Goal: Task Accomplishment & Management: Use online tool/utility

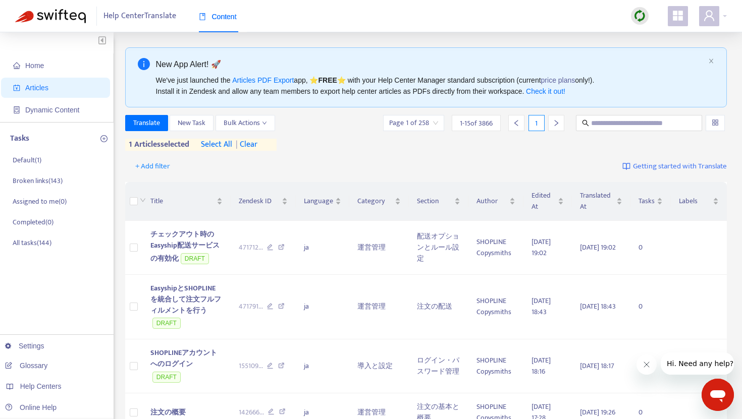
click at [636, 21] on img at bounding box center [639, 16] width 13 height 13
click at [666, 56] on link "Full Sync" at bounding box center [657, 53] width 36 height 12
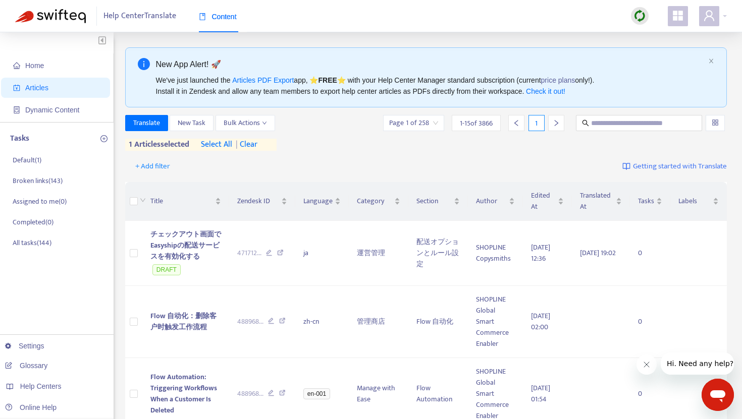
click at [518, 17] on div "Help Center Translate Content" at bounding box center [371, 16] width 742 height 32
click at [251, 150] on span "| clear" at bounding box center [244, 145] width 25 height 12
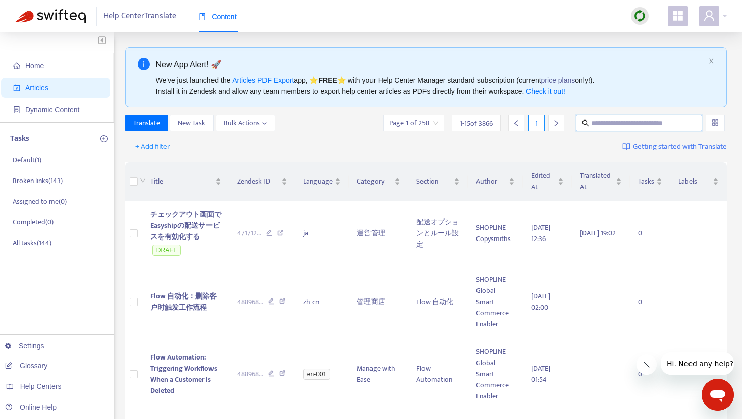
click at [601, 124] on input "text" at bounding box center [639, 123] width 97 height 11
paste input "**********"
type input "**********"
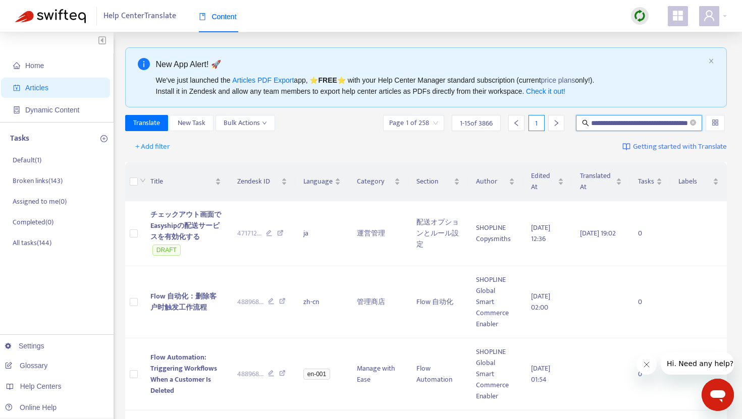
click at [612, 122] on input "**********" at bounding box center [639, 123] width 97 height 11
click at [358, 124] on div "**********" at bounding box center [426, 123] width 602 height 16
click at [695, 127] on span at bounding box center [693, 124] width 6 height 10
paste input "**********"
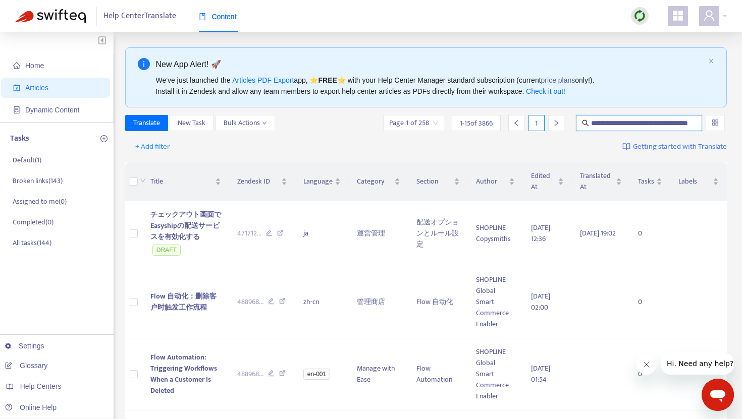
scroll to position [0, 31]
type input "**********"
click at [474, 142] on div "+ Add filter Getting started with Translate" at bounding box center [426, 147] width 602 height 24
click at [615, 125] on input "text" at bounding box center [639, 123] width 97 height 11
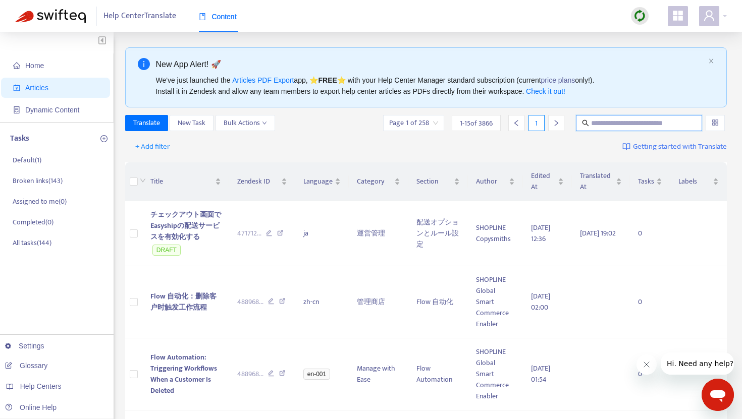
paste input "**********"
type input "**********"
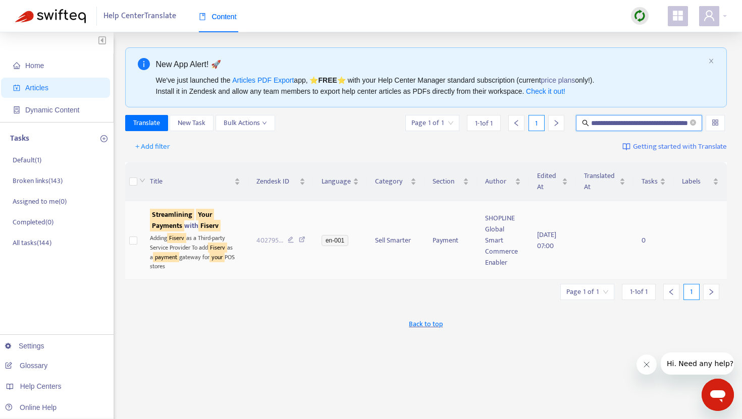
scroll to position [0, 0]
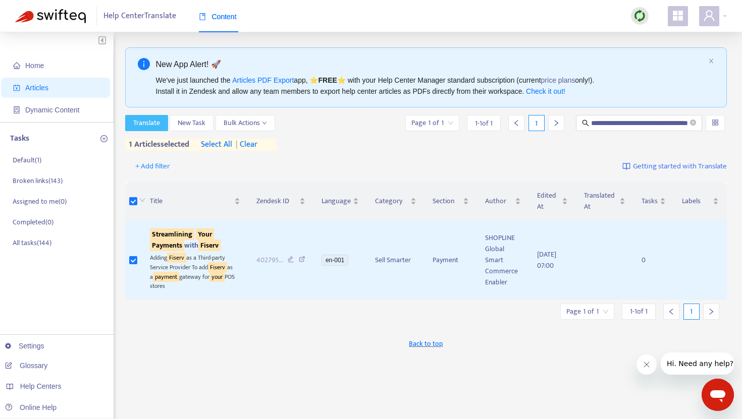
click at [148, 124] on span "Translate" at bounding box center [146, 123] width 27 height 11
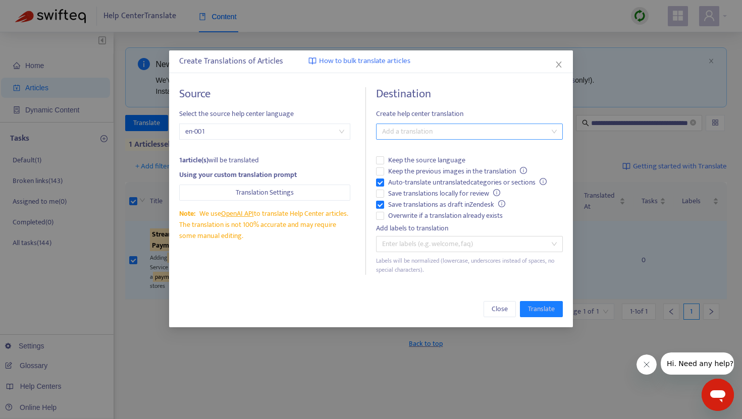
click at [400, 133] on div at bounding box center [464, 132] width 172 height 12
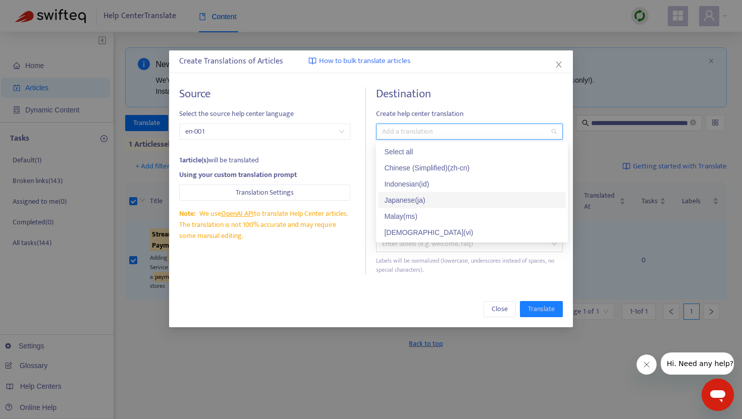
click at [417, 196] on div "Japanese ( ja )" at bounding box center [472, 200] width 176 height 11
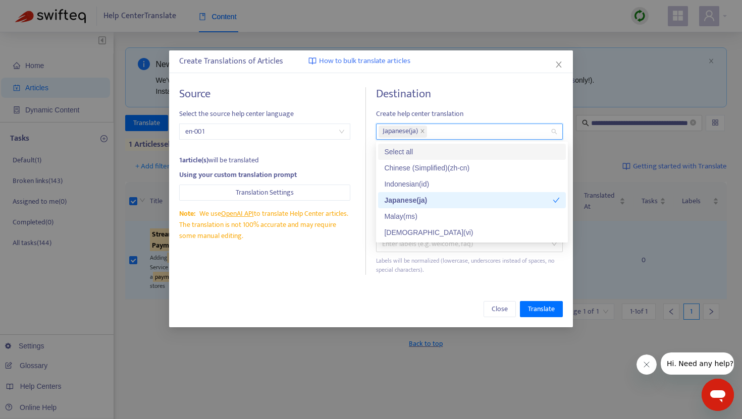
click at [449, 109] on span "Create help center translation" at bounding box center [469, 113] width 187 height 11
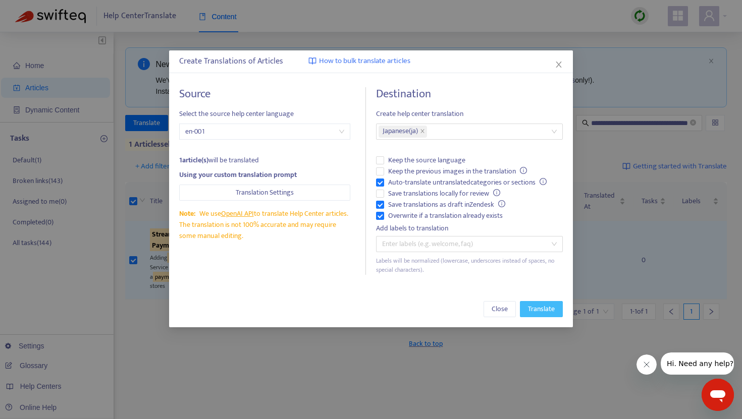
click at [543, 314] on span "Translate" at bounding box center [541, 309] width 27 height 11
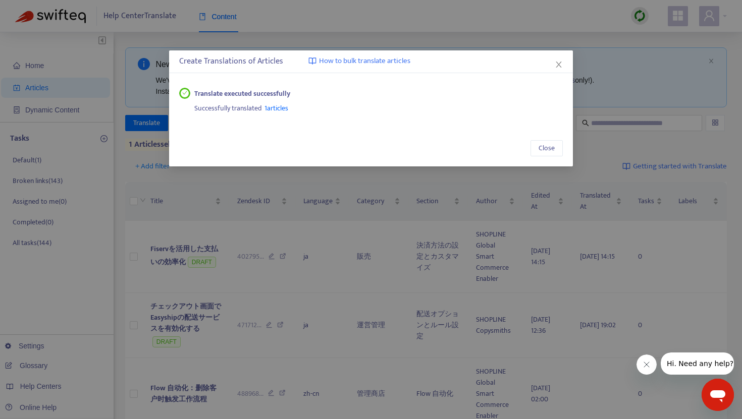
click at [282, 111] on span "1 articles" at bounding box center [276, 108] width 24 height 12
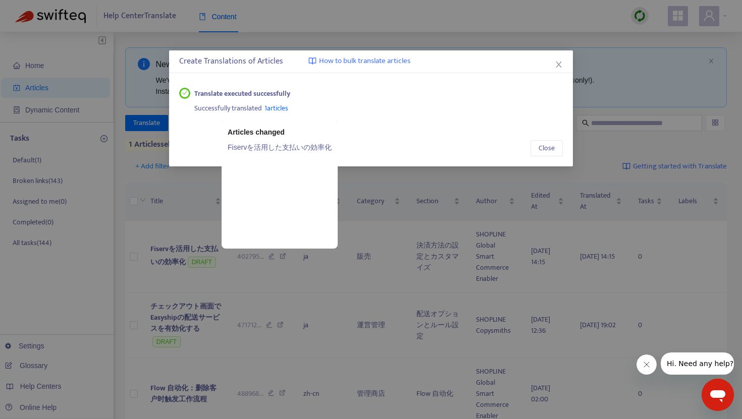
click at [281, 145] on link "Fiservを活用した支払いの効率化" at bounding box center [280, 147] width 104 height 11
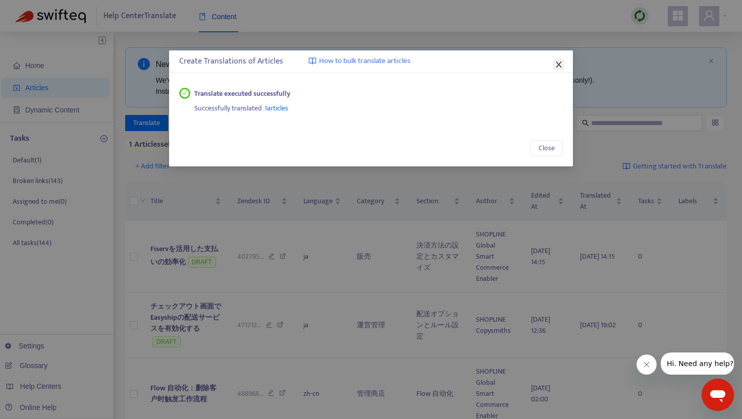
click at [555, 62] on icon "close" at bounding box center [558, 65] width 8 height 8
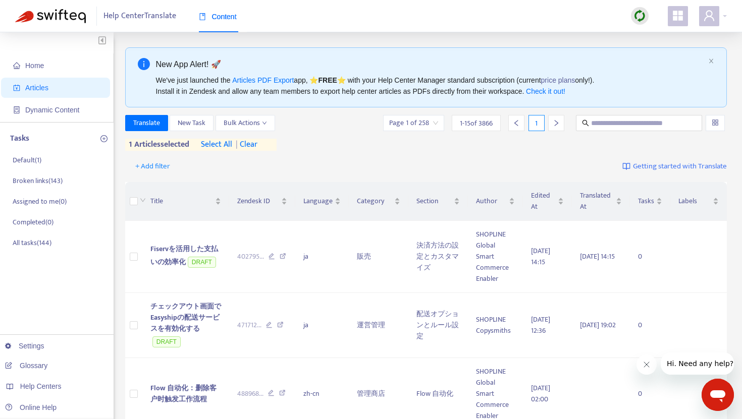
click at [250, 150] on span "| clear" at bounding box center [244, 145] width 25 height 12
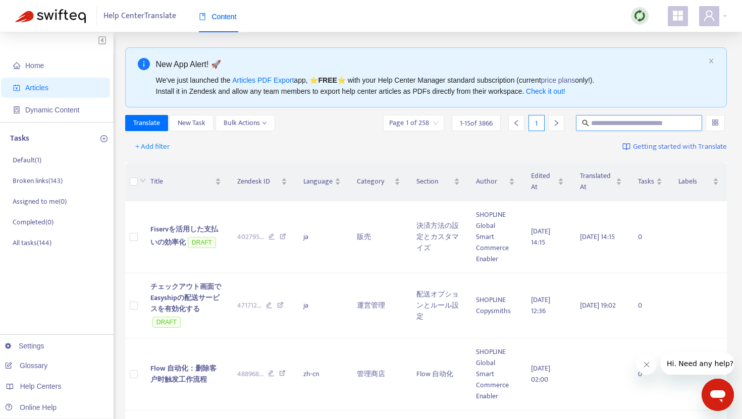
click at [594, 121] on input "text" at bounding box center [639, 123] width 97 height 11
paste input "**********"
type input "**********"
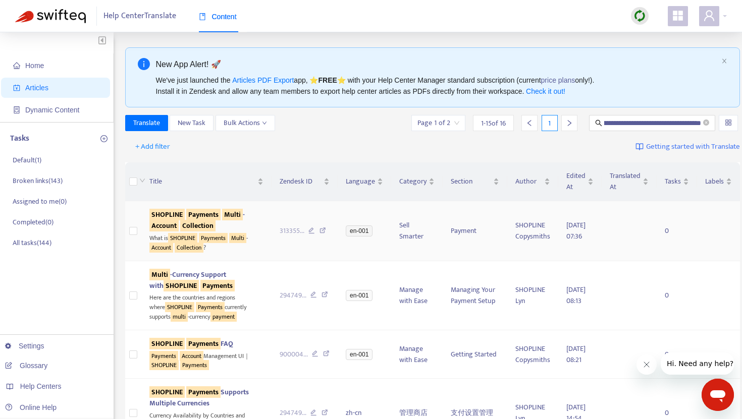
scroll to position [0, 0]
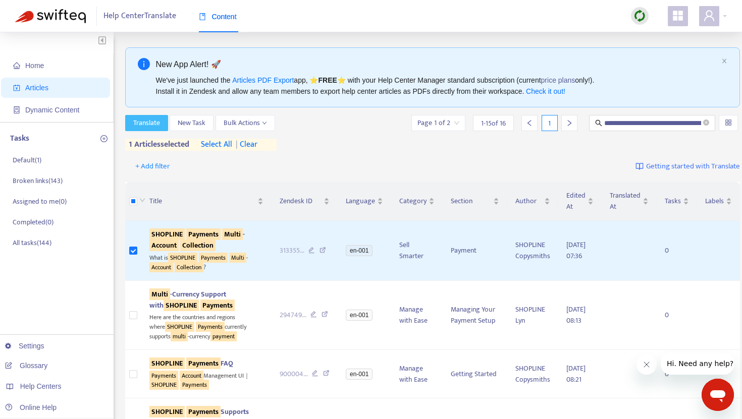
click at [142, 123] on span "Translate" at bounding box center [146, 123] width 27 height 11
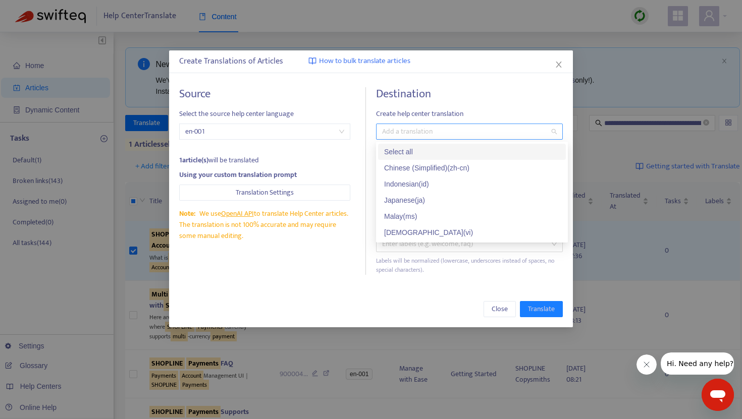
click at [416, 135] on div at bounding box center [464, 132] width 172 height 12
click at [423, 196] on div "Japanese ( ja )" at bounding box center [472, 200] width 176 height 11
click at [454, 98] on h4 "Destination" at bounding box center [469, 94] width 187 height 14
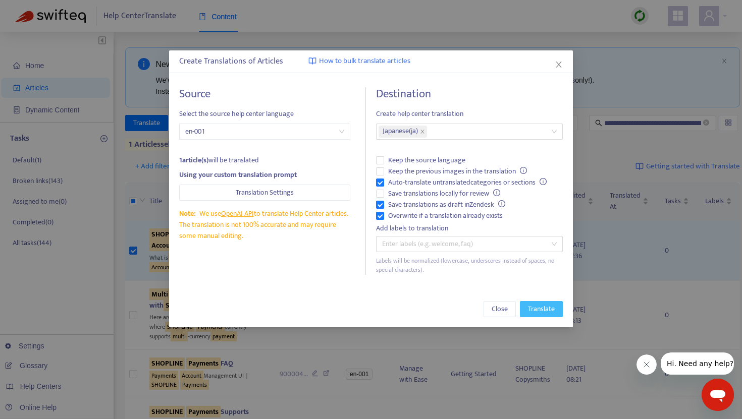
click at [535, 310] on span "Translate" at bounding box center [541, 309] width 27 height 11
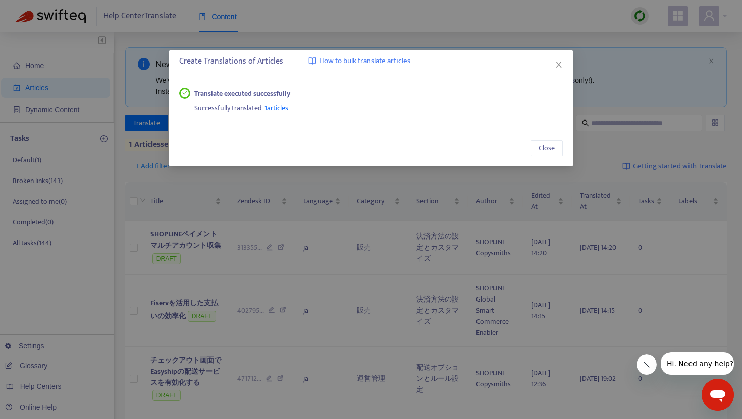
click at [279, 111] on span "1 articles" at bounding box center [276, 108] width 24 height 12
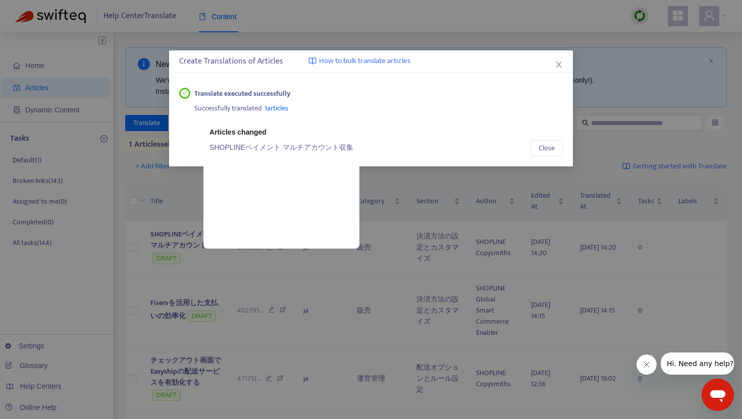
click at [253, 149] on link "SHOPLINEペイメント マルチアカウント収集" at bounding box center [281, 147] width 144 height 11
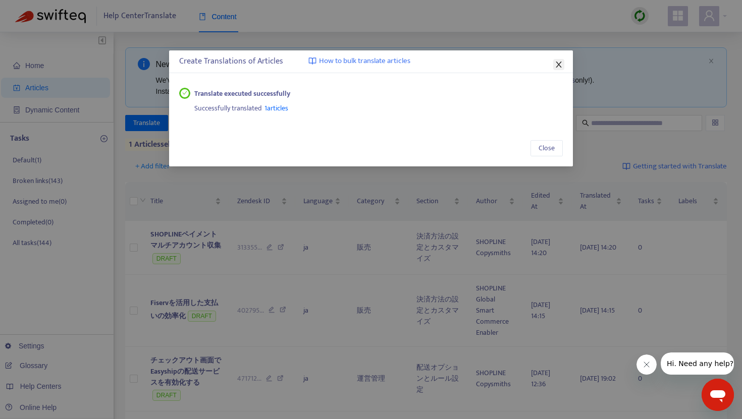
click at [561, 62] on icon "close" at bounding box center [558, 65] width 8 height 8
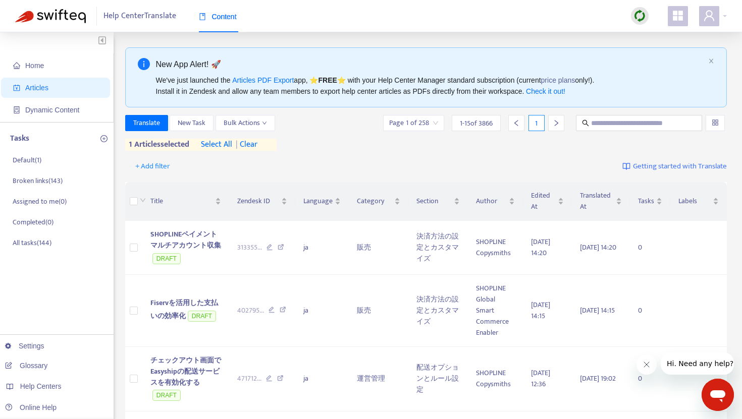
click at [253, 140] on span "| clear" at bounding box center [244, 145] width 25 height 12
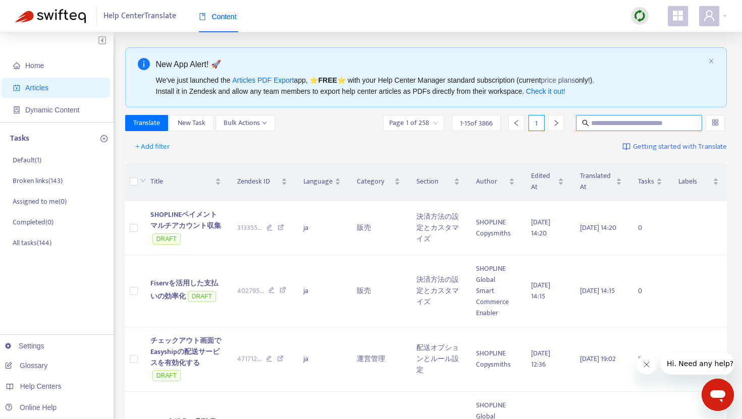
click at [615, 123] on input "text" at bounding box center [639, 123] width 97 height 11
paste input "**********"
type input "**********"
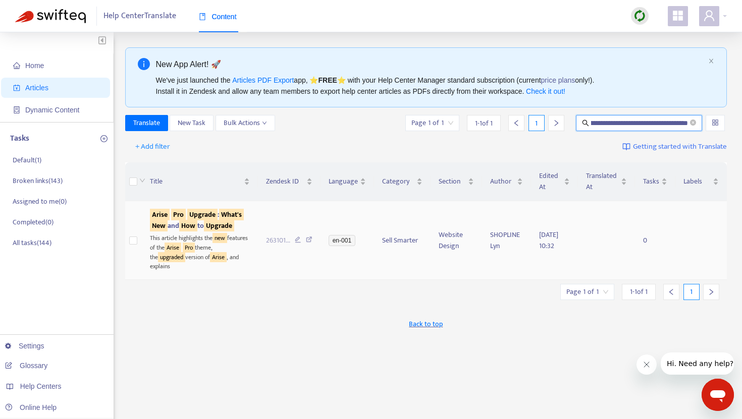
scroll to position [0, 0]
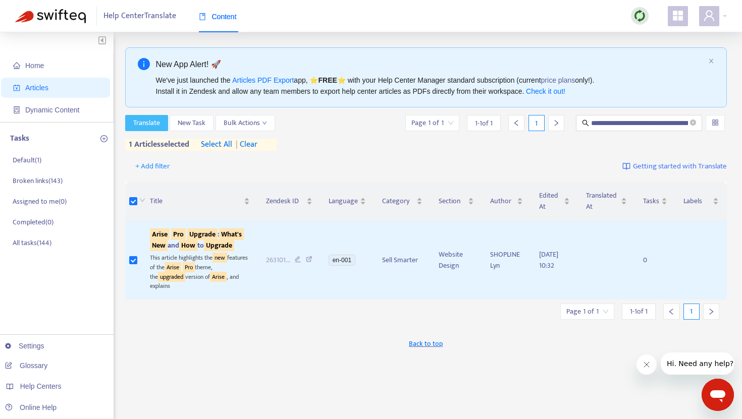
click at [151, 121] on span "Translate" at bounding box center [146, 123] width 27 height 11
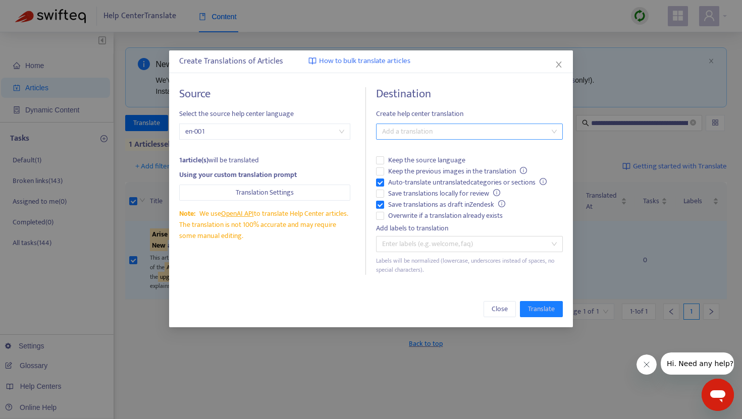
click at [389, 129] on div at bounding box center [464, 132] width 172 height 12
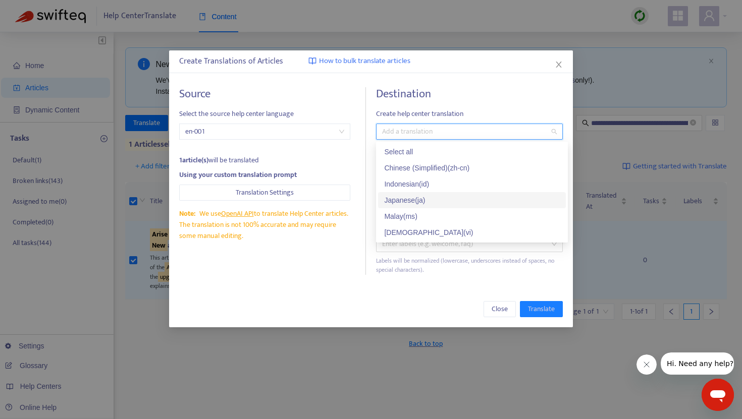
click at [396, 196] on div "Japanese ( ja )" at bounding box center [472, 200] width 176 height 11
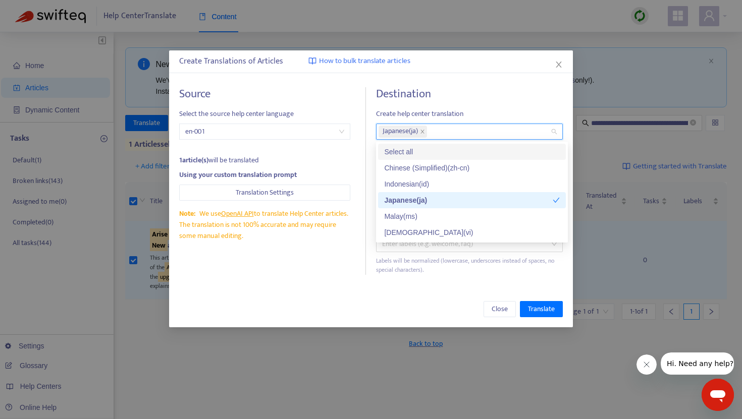
click at [436, 118] on span "Create help center translation" at bounding box center [469, 113] width 187 height 11
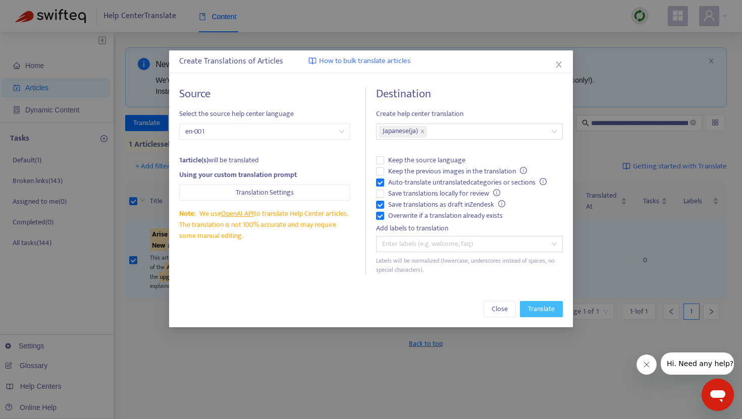
click at [554, 306] on span "Translate" at bounding box center [541, 309] width 27 height 11
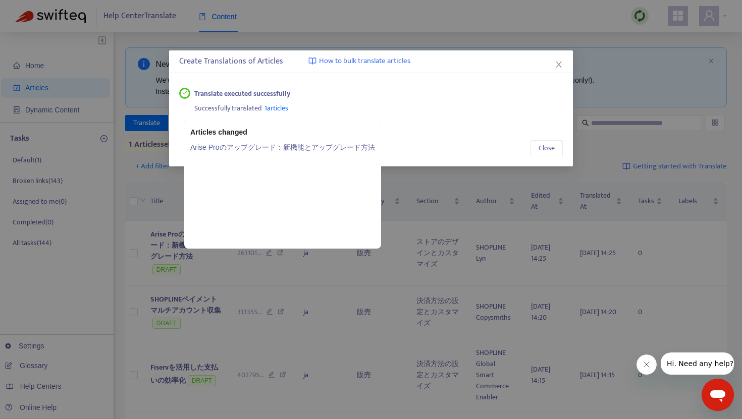
click at [284, 109] on span "1 articles" at bounding box center [276, 108] width 24 height 12
click at [259, 149] on link "Arise Proのアップグレード：新機能とアップグレード方法" at bounding box center [282, 147] width 185 height 11
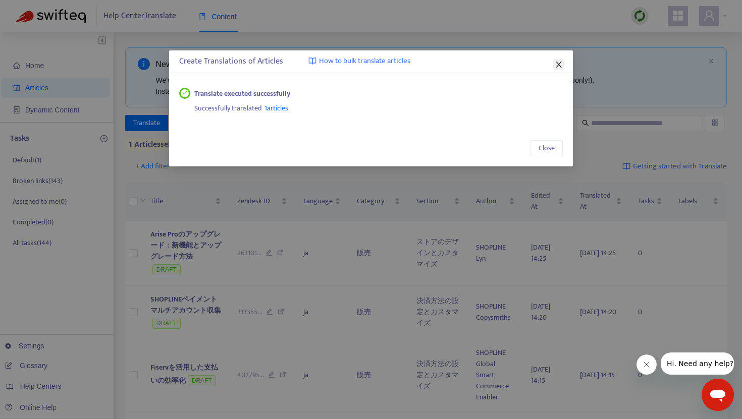
click at [563, 65] on span "Close" at bounding box center [558, 65] width 11 height 8
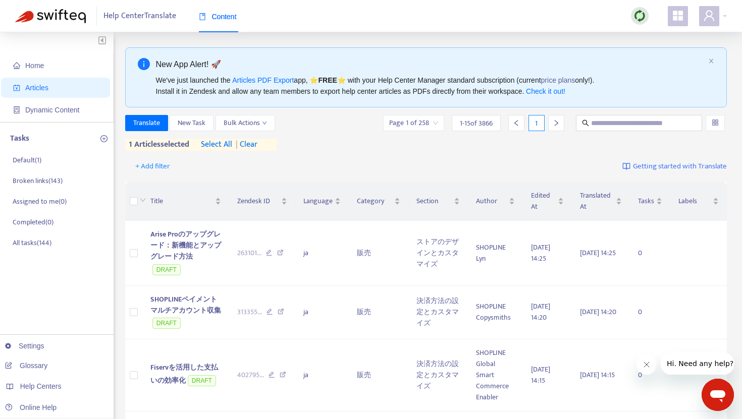
click at [253, 145] on span "| clear" at bounding box center [244, 145] width 25 height 12
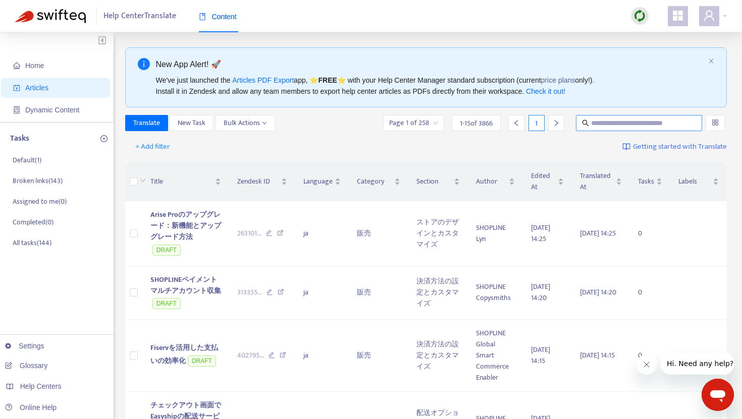
click at [593, 121] on input "text" at bounding box center [639, 123] width 97 height 11
paste input "**********"
type input "**********"
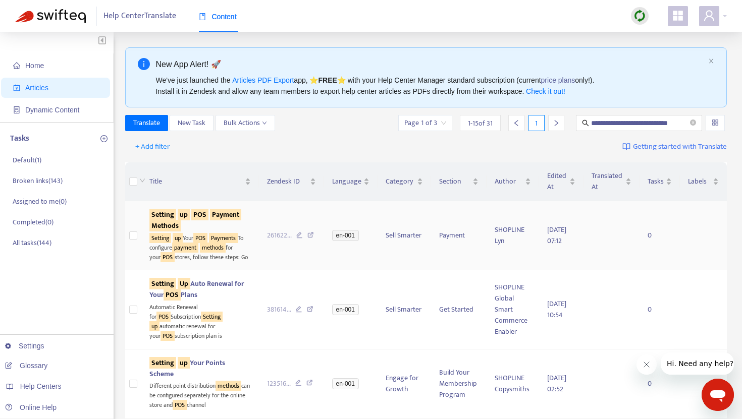
scroll to position [0, 0]
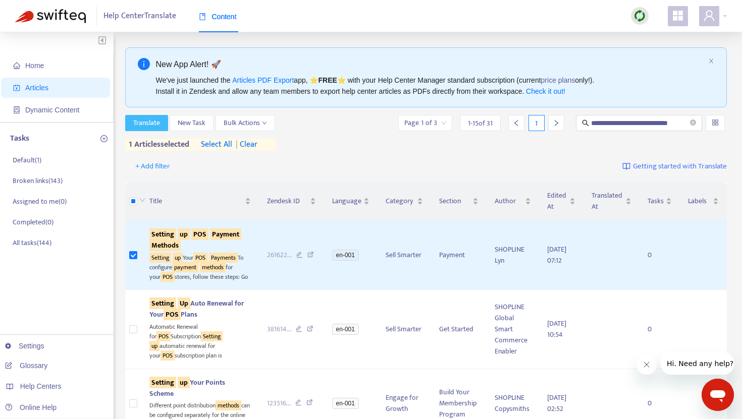
click at [152, 126] on span "Translate" at bounding box center [146, 123] width 27 height 11
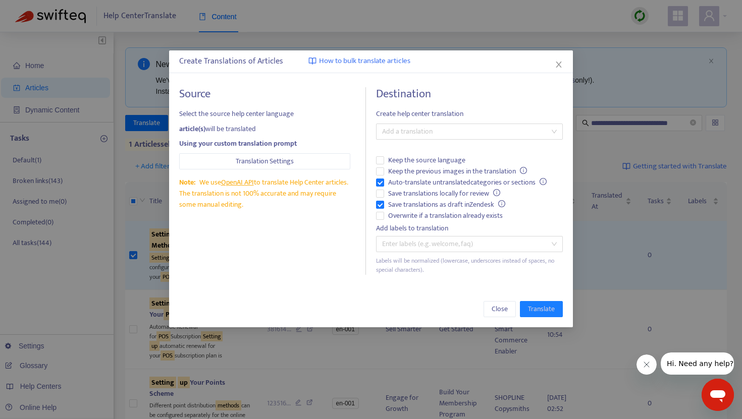
click at [403, 139] on div "Destination Create help center translation Add a translation Keep the source la…" at bounding box center [469, 181] width 187 height 188
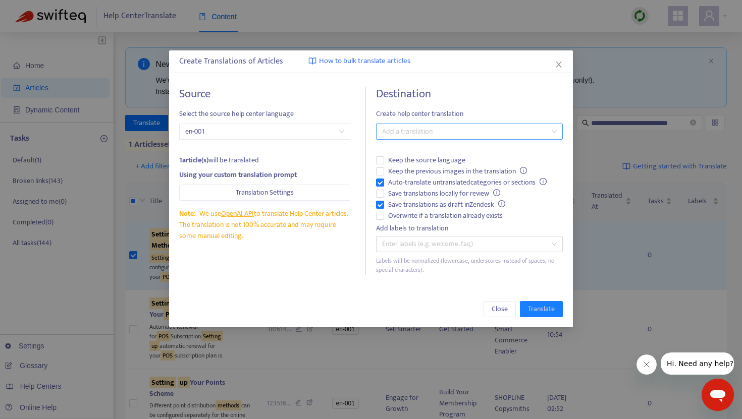
click at [408, 129] on div at bounding box center [464, 132] width 172 height 12
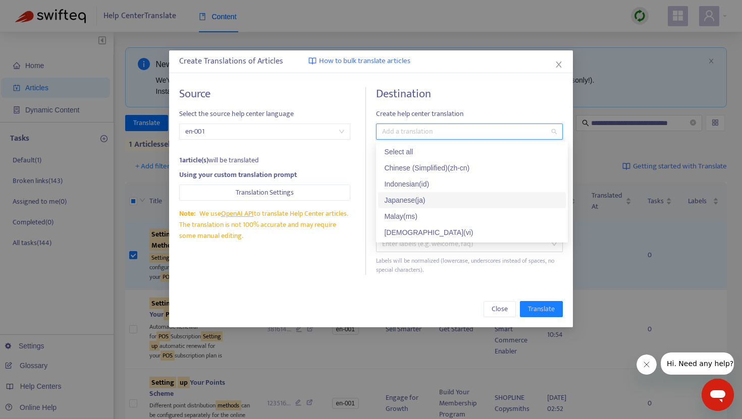
click at [413, 203] on div "Japanese ( ja )" at bounding box center [472, 200] width 176 height 11
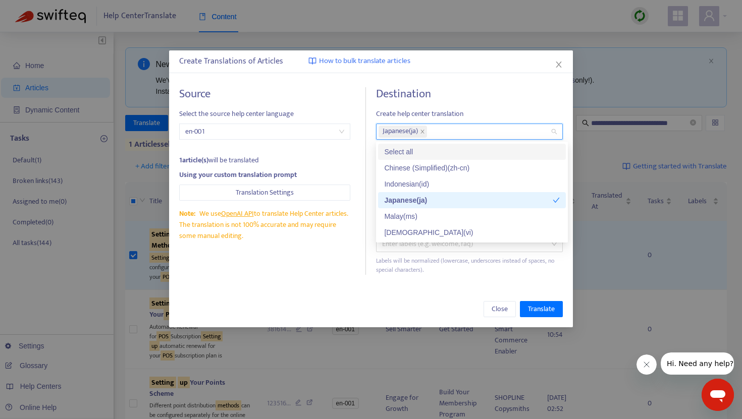
click at [453, 105] on div "Destination Create help center translation Japanese ( ja ) Keep the source lang…" at bounding box center [469, 181] width 187 height 188
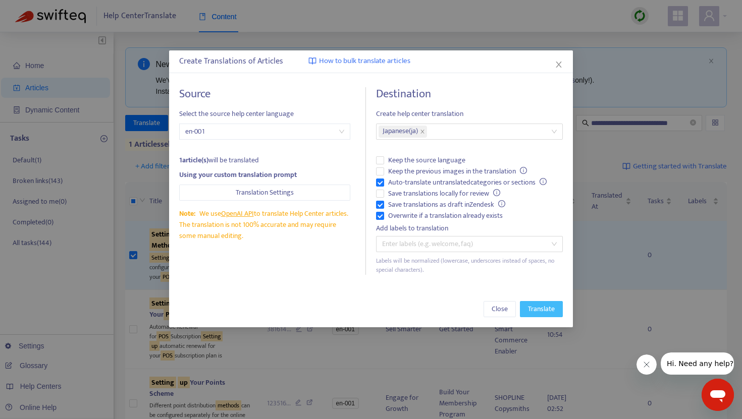
click at [539, 306] on span "Translate" at bounding box center [541, 309] width 27 height 11
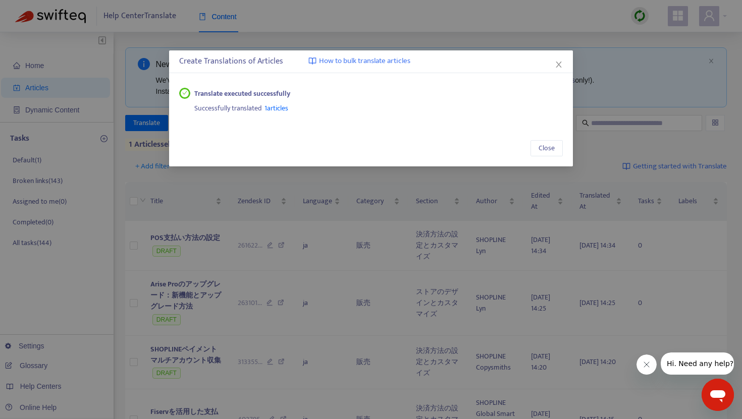
click at [278, 109] on span "1 articles" at bounding box center [276, 108] width 24 height 12
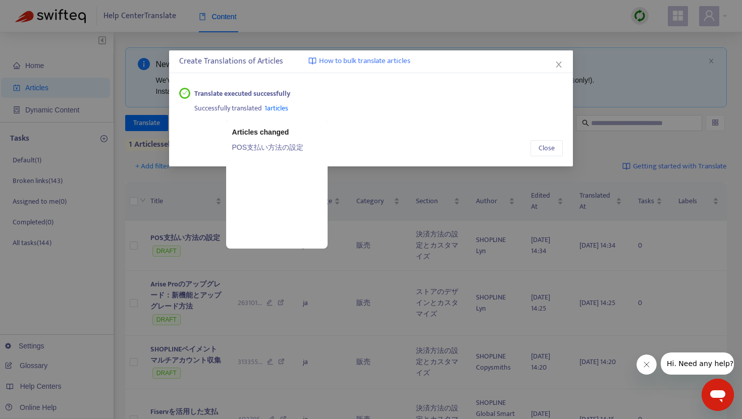
click at [283, 145] on link "POS支払い方法の設定" at bounding box center [276, 147] width 89 height 11
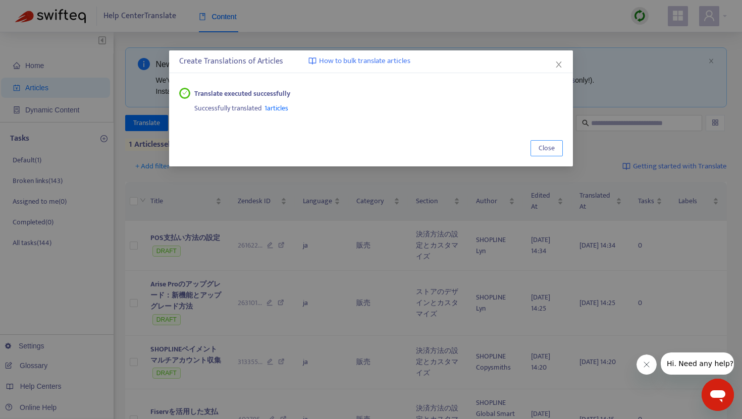
click at [557, 151] on button "Close" at bounding box center [546, 148] width 32 height 16
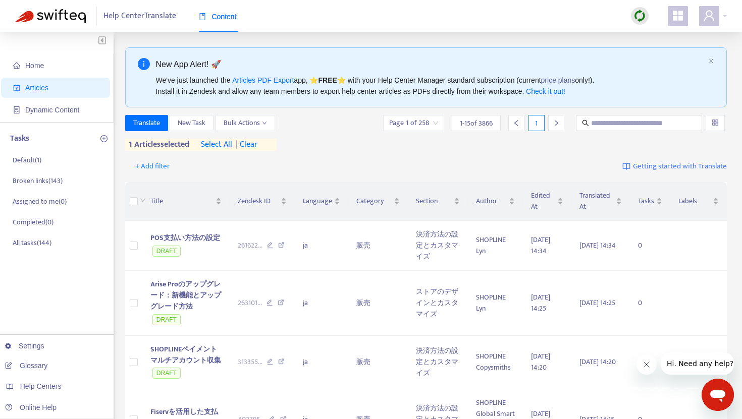
click at [257, 142] on span "| clear" at bounding box center [244, 145] width 25 height 12
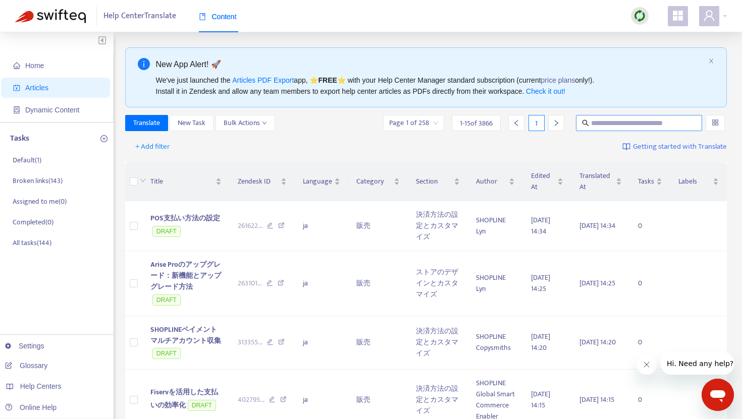
click at [604, 117] on span at bounding box center [639, 123] width 126 height 16
paste input "**********"
type input "**********"
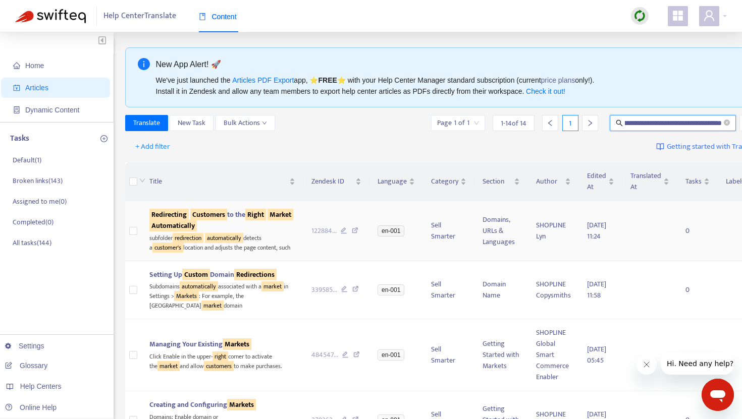
scroll to position [0, 0]
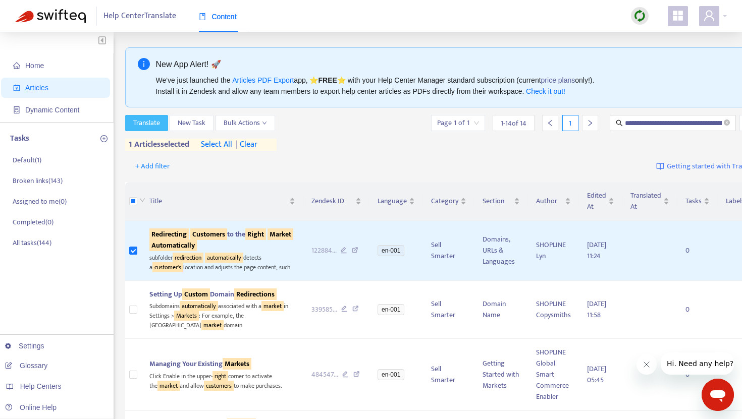
click at [155, 129] on button "Translate" at bounding box center [146, 123] width 43 height 16
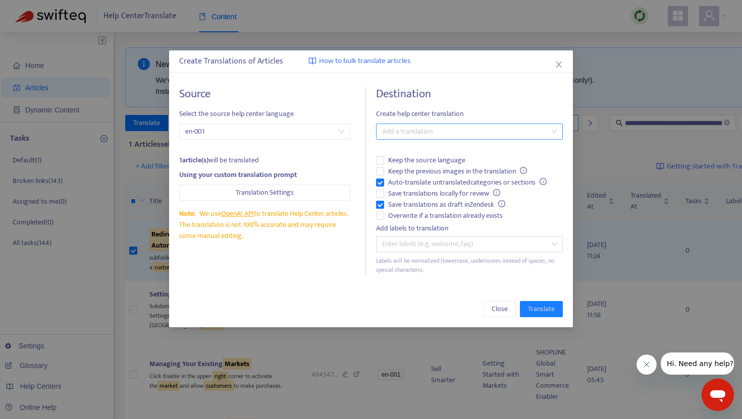
click at [417, 137] on div "Add a translation" at bounding box center [469, 132] width 187 height 16
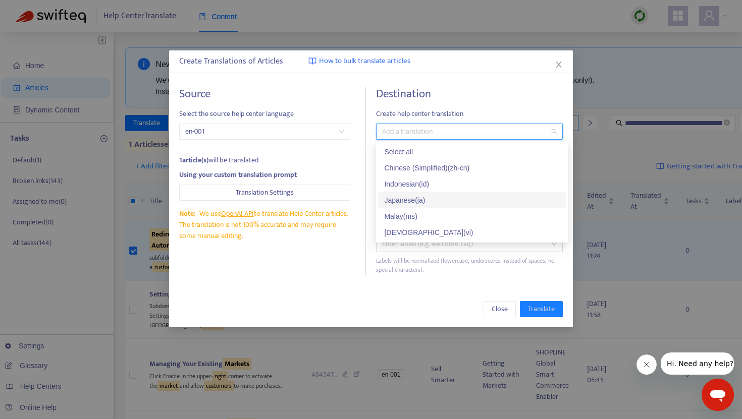
click at [409, 201] on div "Japanese ( ja )" at bounding box center [472, 200] width 176 height 11
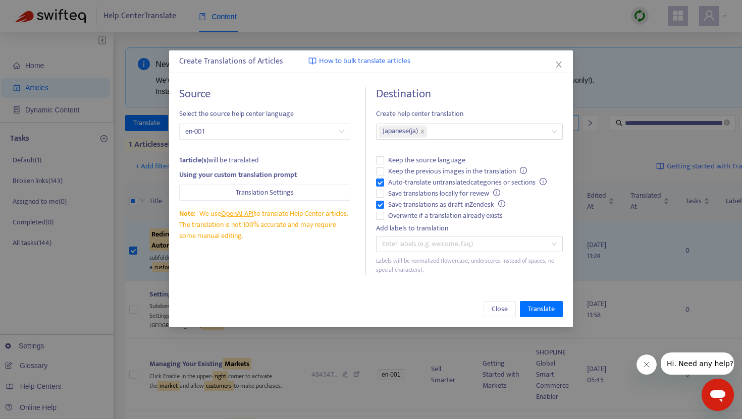
click at [450, 110] on span "Create help center translation" at bounding box center [469, 113] width 187 height 11
click at [529, 306] on span "Translate" at bounding box center [541, 309] width 27 height 11
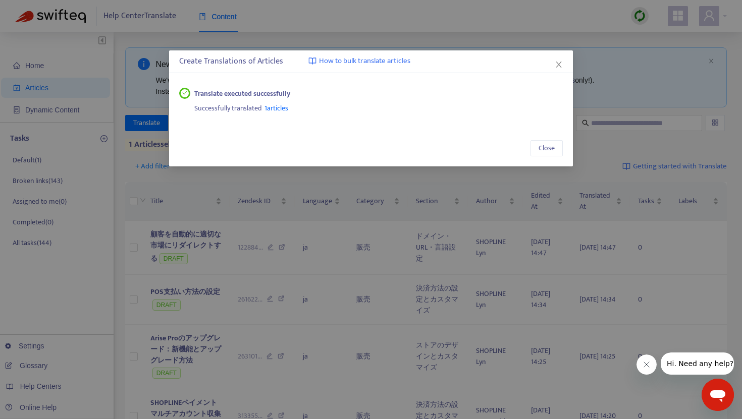
click at [282, 107] on span "1 articles" at bounding box center [276, 108] width 24 height 12
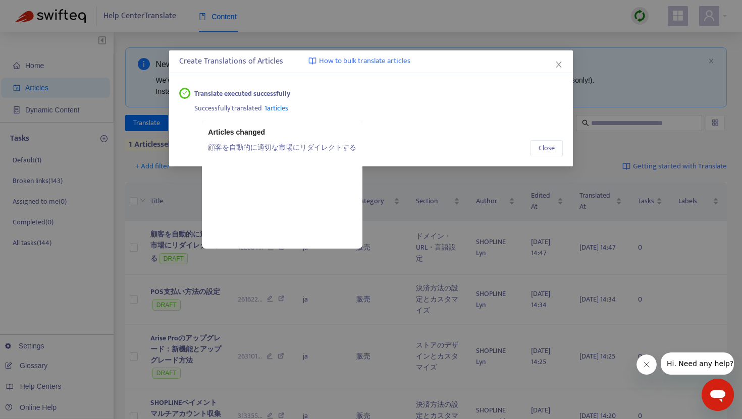
click at [282, 147] on link "顧客を自動的に適切な市場にリダイレクトする" at bounding box center [282, 147] width 148 height 11
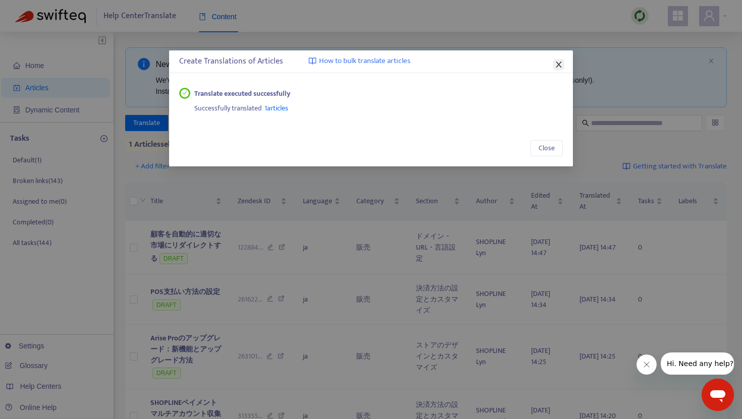
click at [560, 63] on icon "close" at bounding box center [558, 65] width 8 height 8
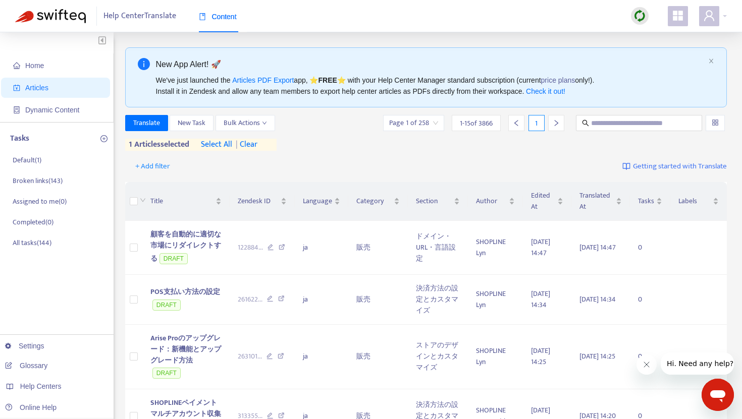
click at [267, 144] on div "1 articles selected select all | clear" at bounding box center [200, 145] width 151 height 12
click at [251, 146] on span "| clear" at bounding box center [244, 145] width 25 height 12
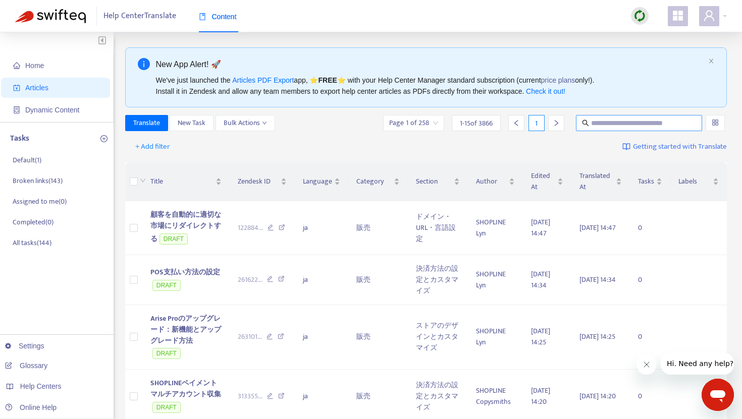
click at [595, 124] on input "text" at bounding box center [639, 123] width 97 height 11
paste input "**********"
type input "**********"
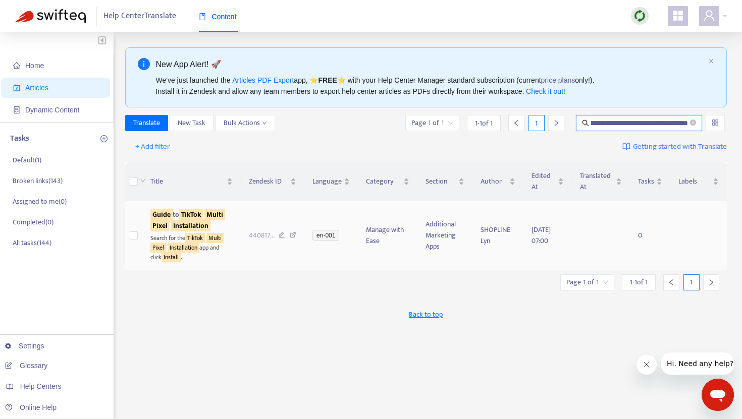
scroll to position [0, 0]
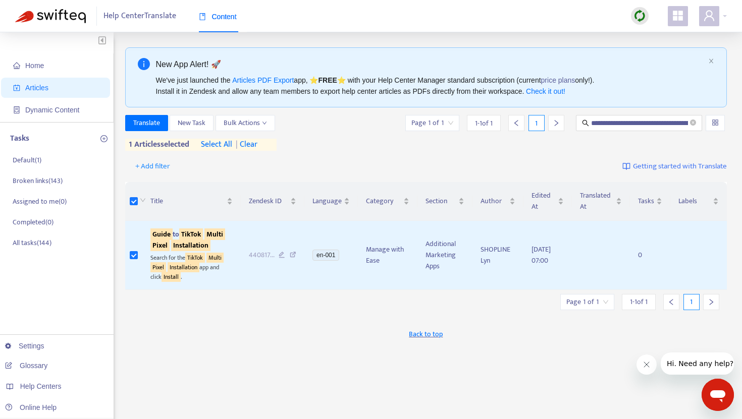
click at [158, 134] on div "**********" at bounding box center [426, 133] width 602 height 36
click at [158, 125] on span "Translate" at bounding box center [146, 123] width 27 height 11
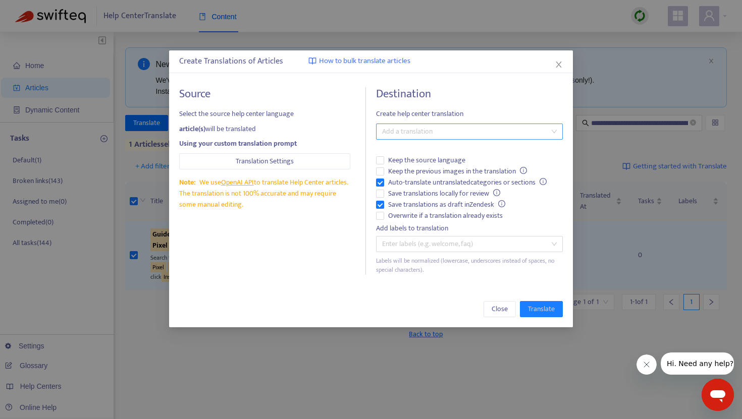
click at [415, 131] on div at bounding box center [464, 132] width 172 height 12
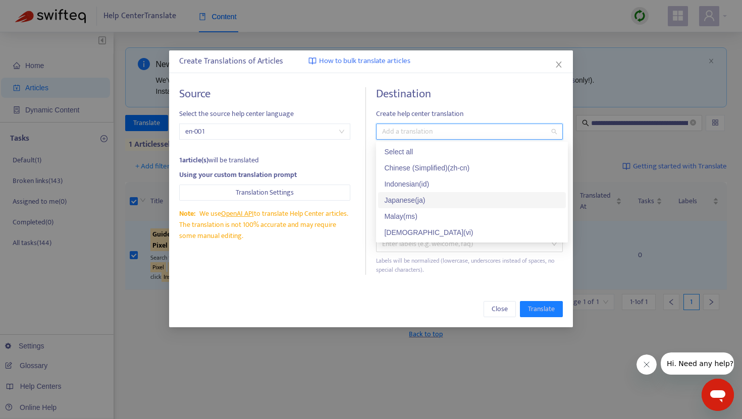
click at [414, 198] on div "Japanese ( ja )" at bounding box center [472, 200] width 176 height 11
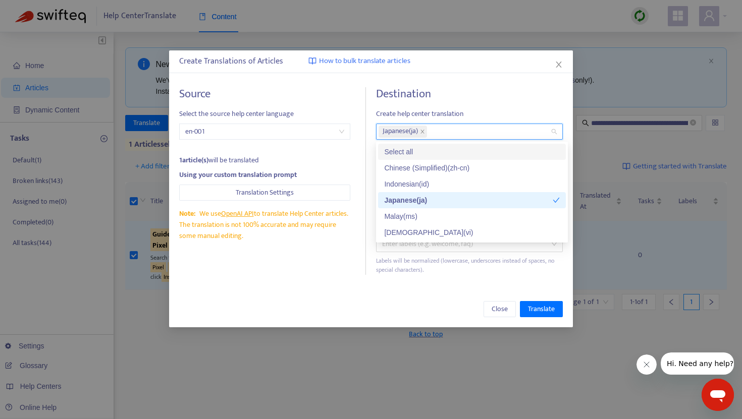
click at [464, 98] on h4 "Destination" at bounding box center [469, 94] width 187 height 14
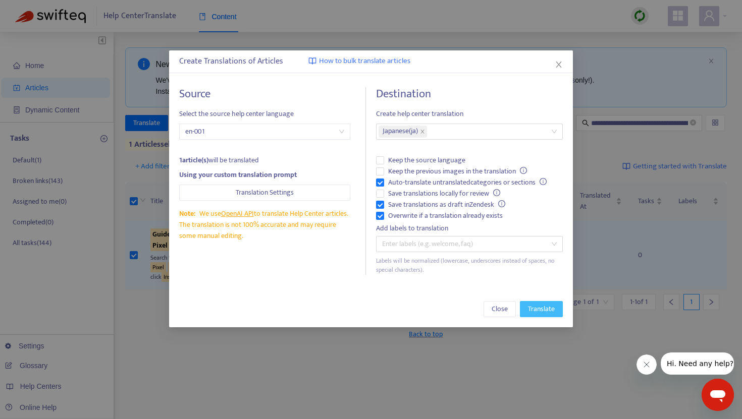
click at [538, 306] on span "Translate" at bounding box center [541, 309] width 27 height 11
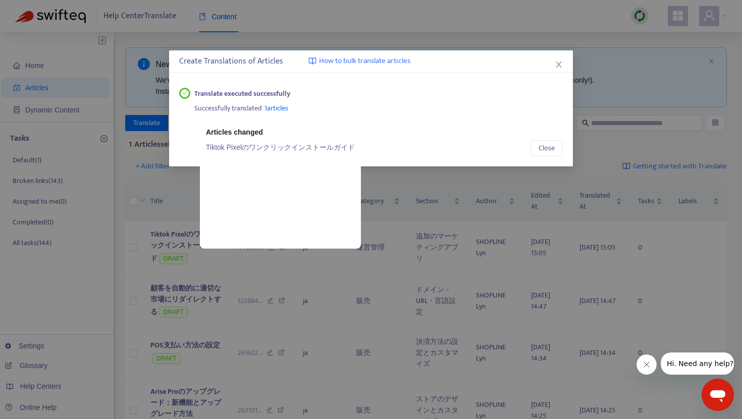
click at [284, 107] on span "1 articles" at bounding box center [276, 108] width 24 height 12
click at [285, 148] on link "Tiktok Pixelのワンクリックインストールガイド" at bounding box center [280, 147] width 149 height 11
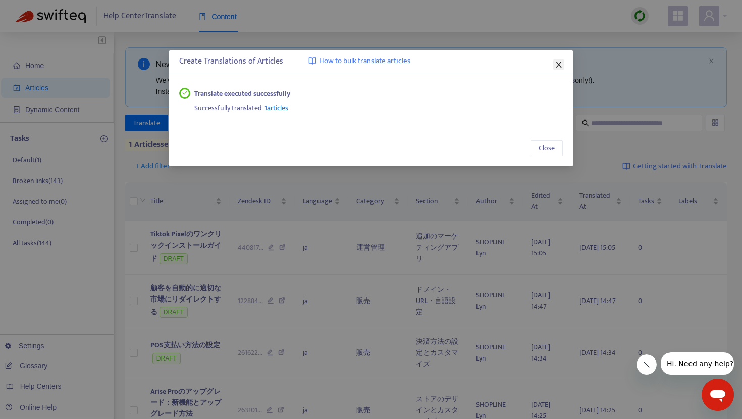
click at [555, 62] on icon "close" at bounding box center [558, 65] width 6 height 6
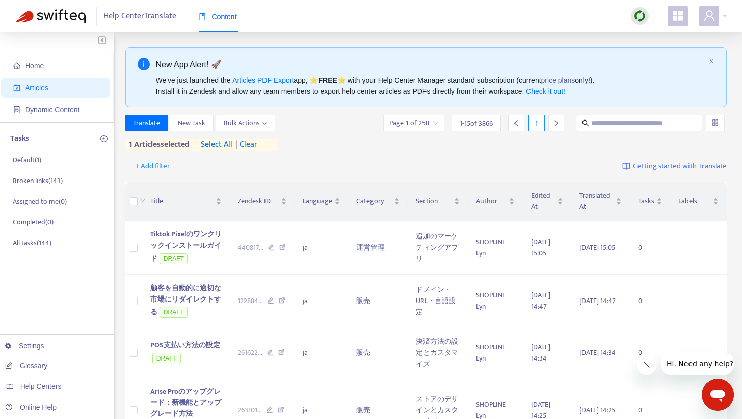
click at [255, 146] on span "| clear" at bounding box center [244, 145] width 25 height 12
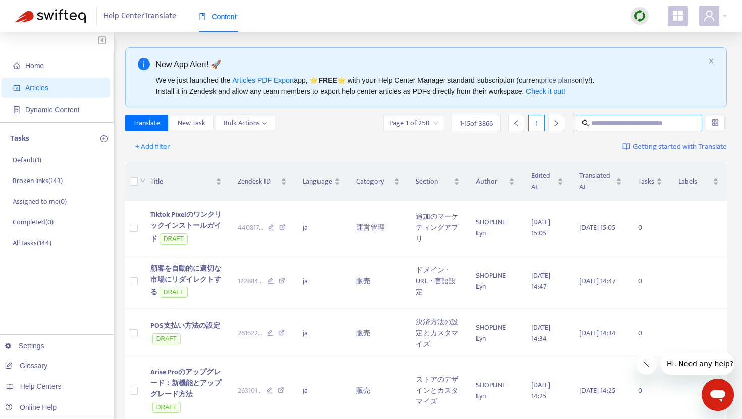
click at [592, 121] on input "text" at bounding box center [639, 123] width 97 height 11
paste input "**********"
type input "**********"
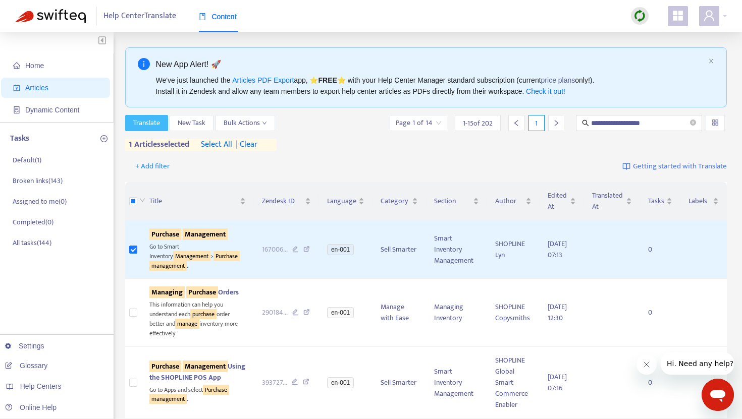
click at [151, 126] on span "Translate" at bounding box center [146, 123] width 27 height 11
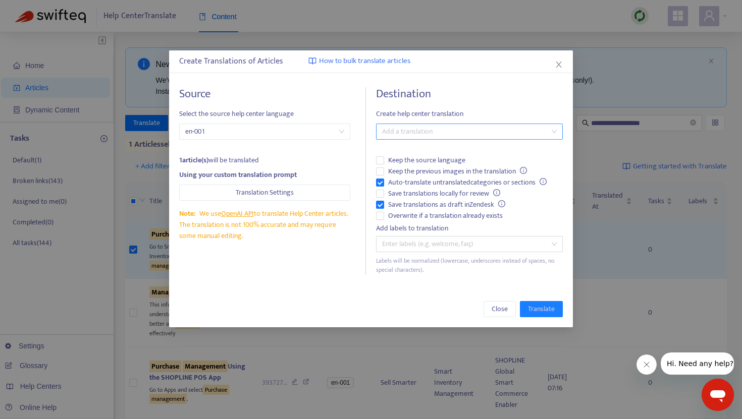
click at [411, 133] on div at bounding box center [464, 132] width 172 height 12
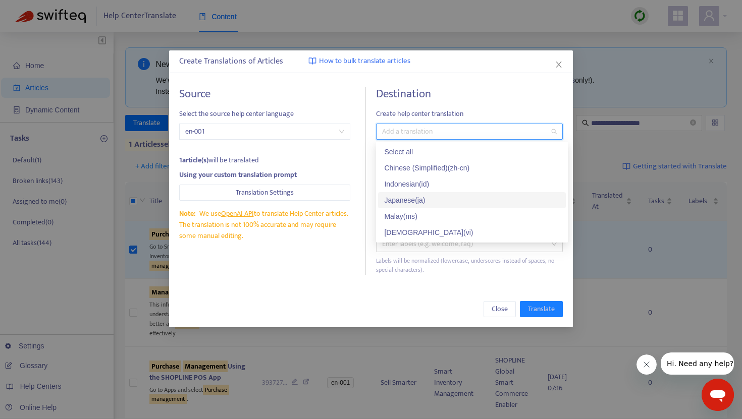
click at [407, 201] on div "Japanese ( ja )" at bounding box center [472, 200] width 176 height 11
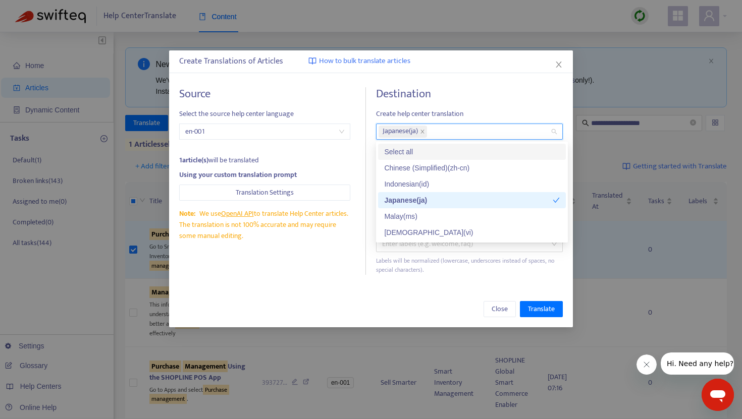
click at [458, 106] on div "Destination Create help center translation Japanese ( ja ) Keep the source lang…" at bounding box center [469, 181] width 187 height 188
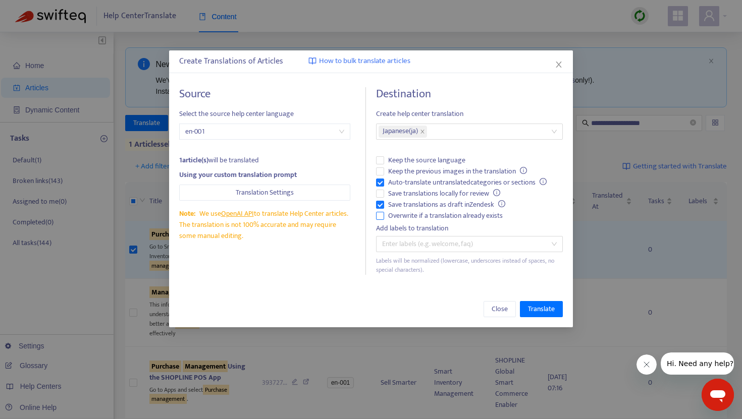
click at [385, 216] on span "Overwrite if a translation already exists" at bounding box center [445, 215] width 123 height 11
click at [543, 311] on span "Translate" at bounding box center [541, 309] width 27 height 11
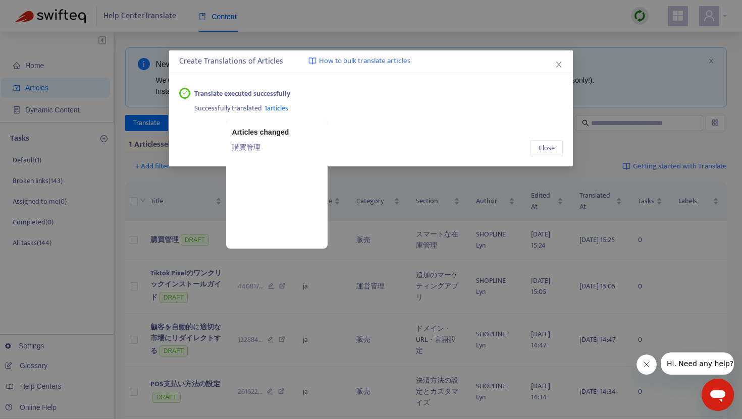
click at [276, 107] on span "1 articles" at bounding box center [276, 108] width 24 height 12
click at [247, 144] on link "購買管理" at bounding box center [276, 147] width 89 height 11
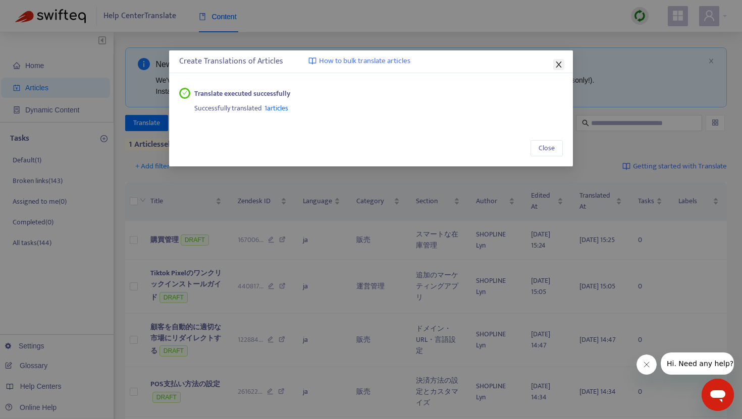
click at [558, 64] on icon "close" at bounding box center [558, 65] width 6 height 6
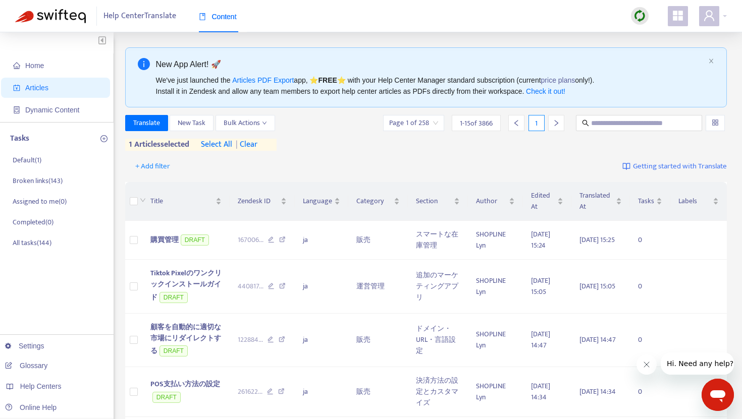
click at [257, 145] on span "| clear" at bounding box center [244, 145] width 25 height 12
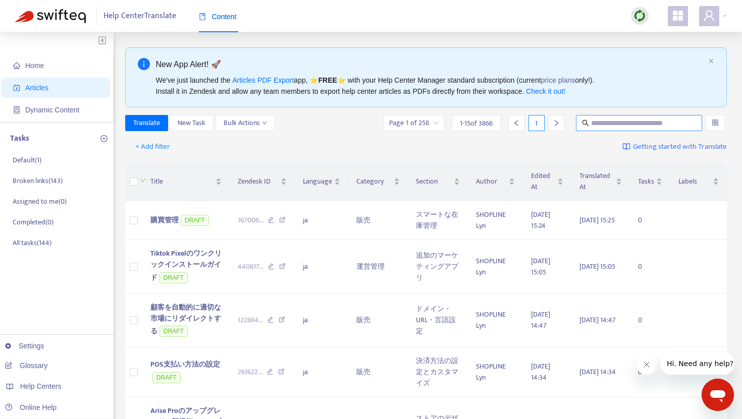
click at [602, 121] on input "text" at bounding box center [639, 123] width 97 height 11
paste input "**********"
type input "**********"
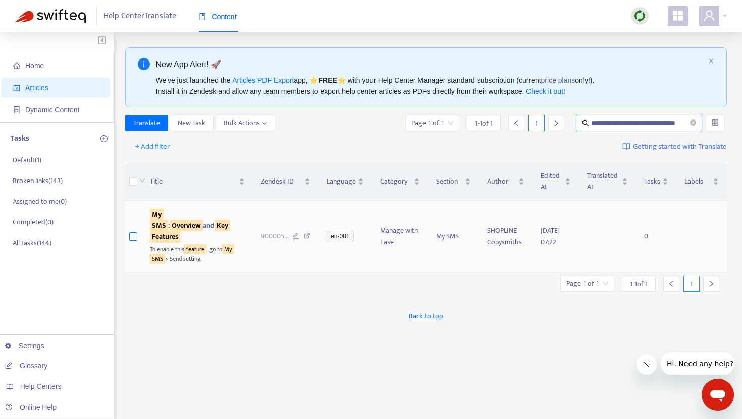
scroll to position [0, 0]
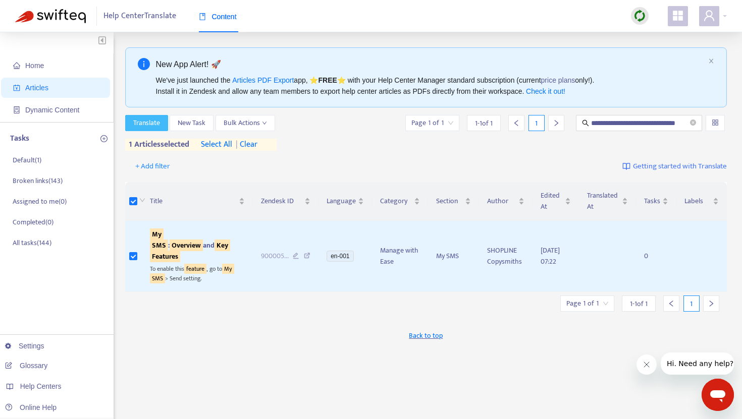
click at [157, 124] on span "Translate" at bounding box center [146, 123] width 27 height 11
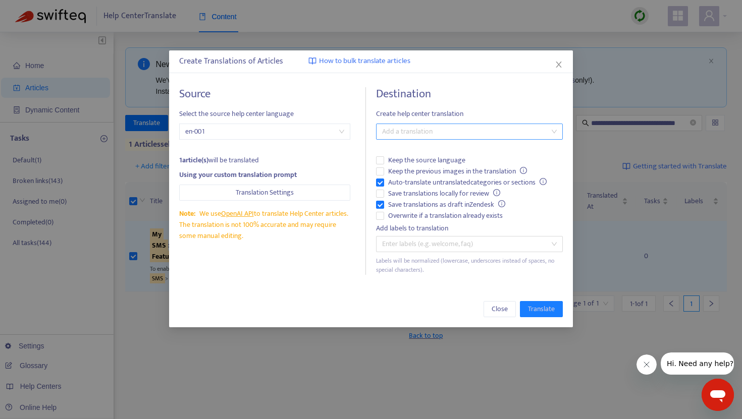
click at [396, 131] on div at bounding box center [464, 132] width 172 height 12
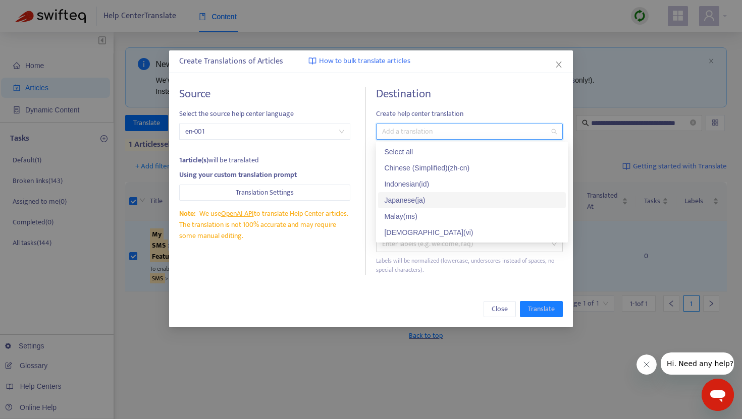
click at [404, 196] on div "Japanese ( ja )" at bounding box center [472, 200] width 176 height 11
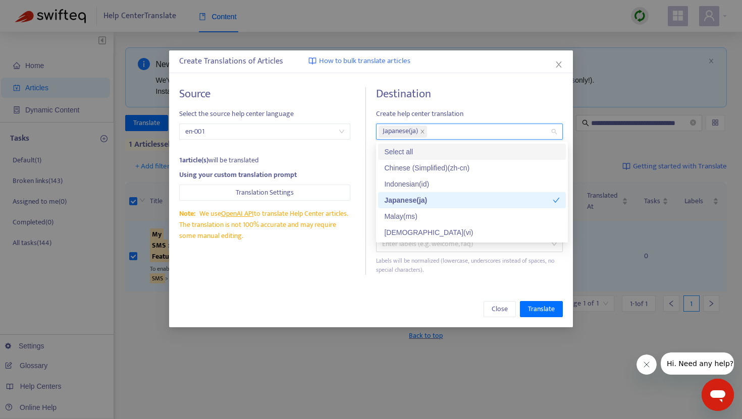
click at [460, 110] on span "Create help center translation" at bounding box center [469, 113] width 187 height 11
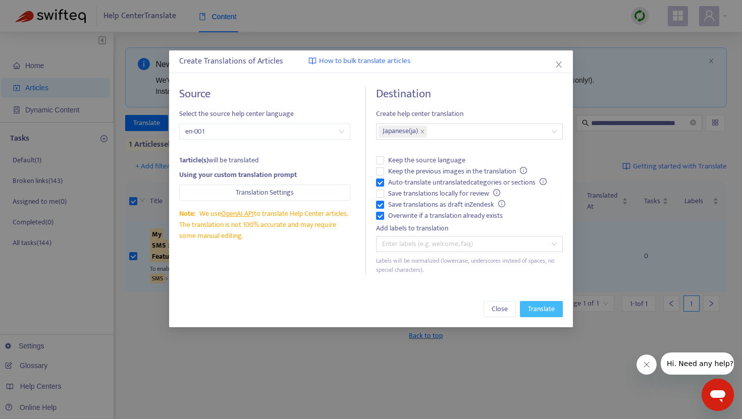
click at [542, 312] on span "Translate" at bounding box center [541, 309] width 27 height 11
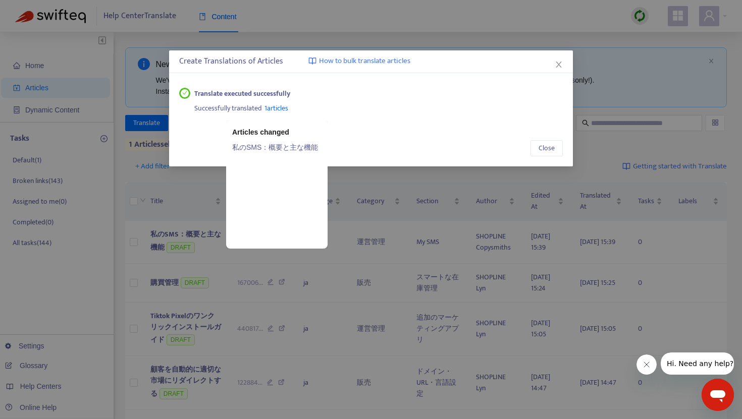
click at [283, 110] on span "1 articles" at bounding box center [276, 108] width 24 height 12
click at [281, 148] on link "私のSMS：概要と主な機能" at bounding box center [276, 147] width 89 height 11
